Goal: Find specific page/section: Find specific page/section

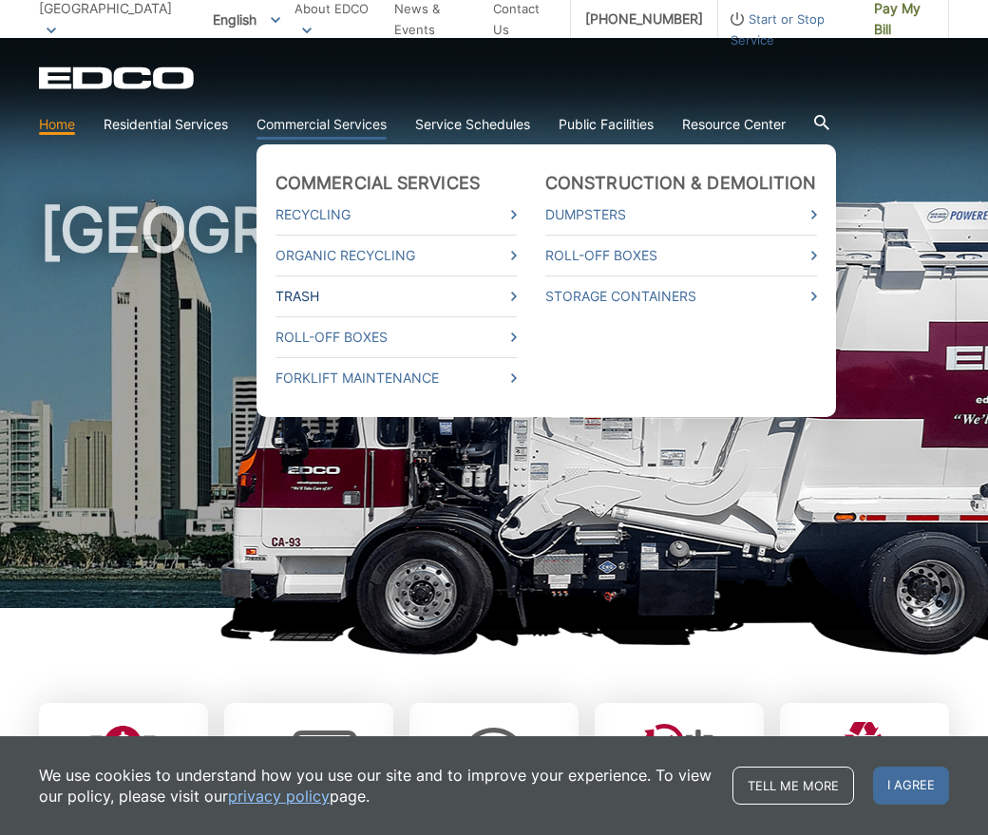
click at [317, 294] on link "Trash" at bounding box center [395, 296] width 241 height 21
click at [423, 180] on link "Commercial Services" at bounding box center [377, 183] width 204 height 21
